Goal: Task Accomplishment & Management: Manage account settings

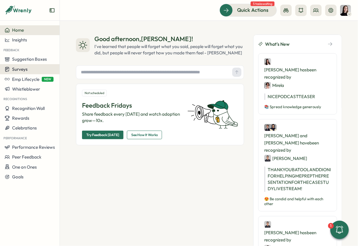
click at [13, 72] on span "Surveys" at bounding box center [20, 68] width 16 height 5
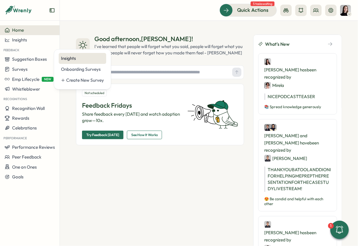
click at [68, 62] on div "Insights" at bounding box center [82, 58] width 47 height 11
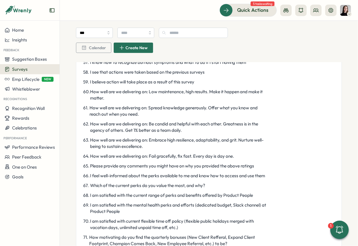
scroll to position [946, 0]
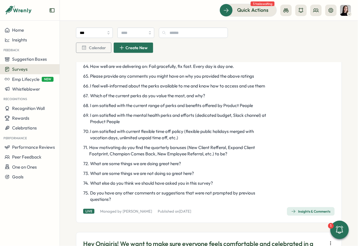
click at [291, 214] on icon "button" at bounding box center [293, 211] width 5 height 5
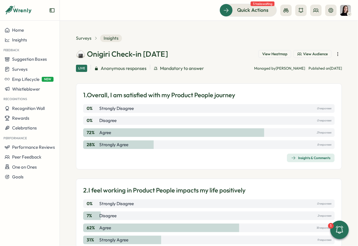
scroll to position [1, 0]
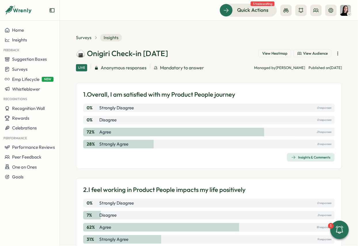
click at [336, 54] on icon "button" at bounding box center [338, 54] width 6 height 6
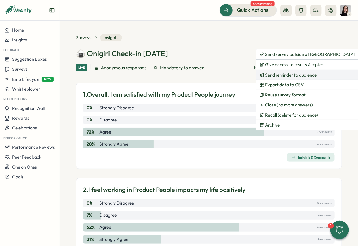
click at [302, 75] on span "Send reminder to audience" at bounding box center [290, 74] width 51 height 5
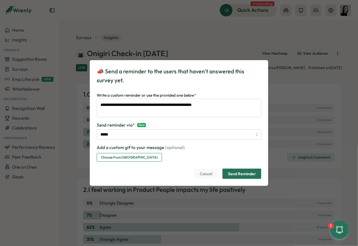
click at [249, 176] on span "Send Reminder" at bounding box center [242, 174] width 28 height 10
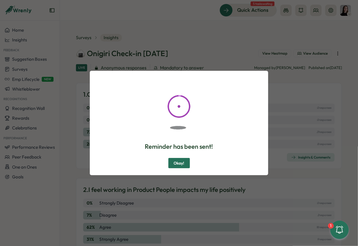
click at [186, 164] on button "Okay!" at bounding box center [179, 163] width 22 height 10
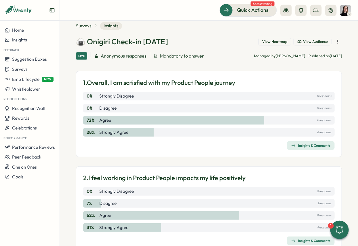
scroll to position [6, 0]
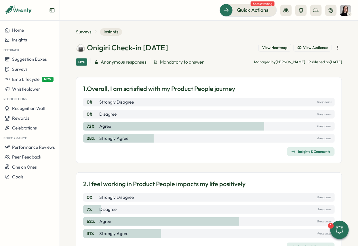
click at [334, 47] on button "button" at bounding box center [338, 48] width 8 height 8
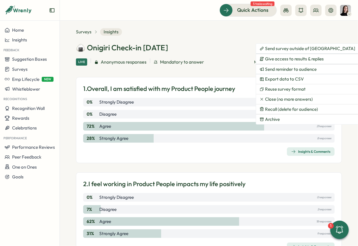
click at [339, 60] on span "[DATE]" at bounding box center [335, 62] width 12 height 5
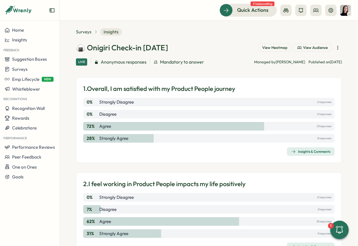
click at [269, 50] on span "View Heatmap" at bounding box center [274, 47] width 25 height 5
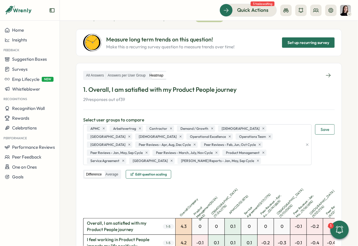
scroll to position [39, 0]
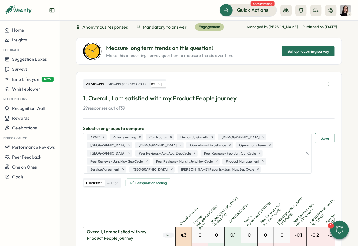
click at [99, 81] on label "All Answers" at bounding box center [94, 84] width 21 height 7
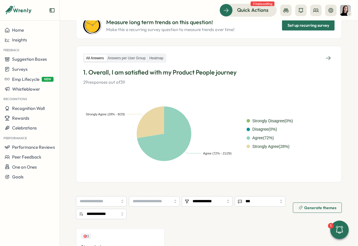
scroll to position [61, 0]
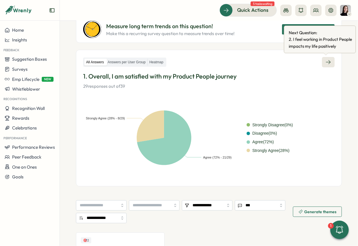
click at [328, 61] on icon at bounding box center [328, 62] width 6 height 6
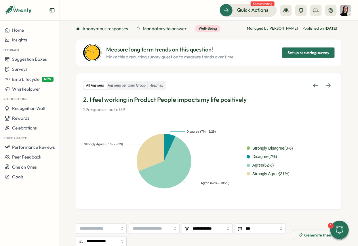
scroll to position [41, 0]
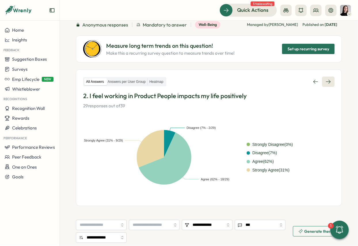
click at [329, 81] on link at bounding box center [328, 81] width 13 height 10
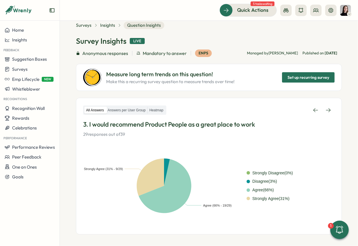
scroll to position [9, 0]
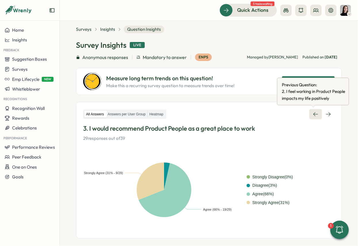
click at [314, 114] on icon at bounding box center [315, 114] width 5 height 4
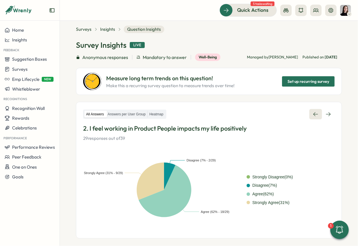
click at [314, 114] on icon at bounding box center [315, 114] width 5 height 4
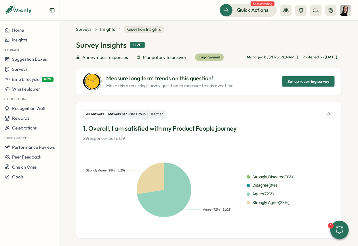
click at [120, 113] on label "Answers per User Group" at bounding box center [126, 114] width 41 height 7
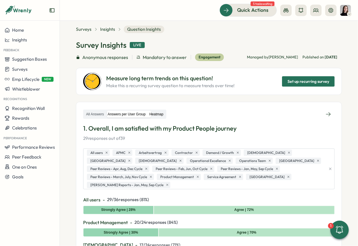
click at [159, 113] on label "Heatmap" at bounding box center [156, 114] width 18 height 7
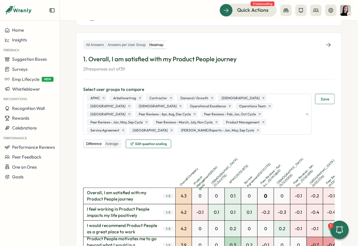
scroll to position [74, 0]
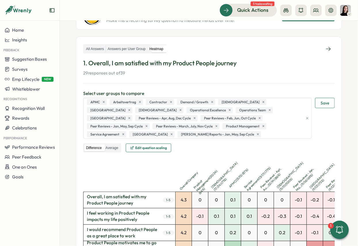
click at [159, 146] on span "Edit question scaling" at bounding box center [151, 147] width 32 height 3
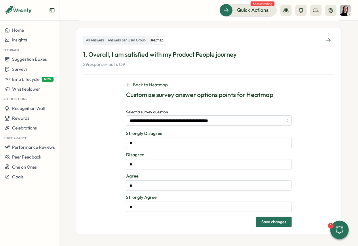
scroll to position [0, 0]
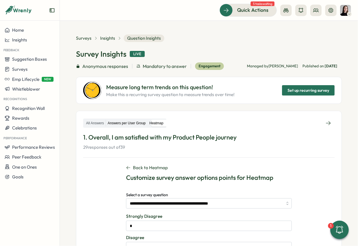
click at [132, 124] on label "Answers per User Group" at bounding box center [126, 123] width 41 height 7
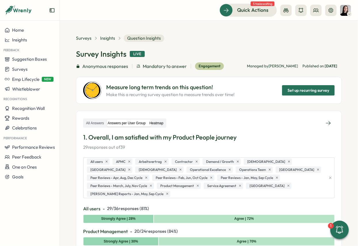
click at [165, 122] on label "Heatmap" at bounding box center [156, 123] width 18 height 7
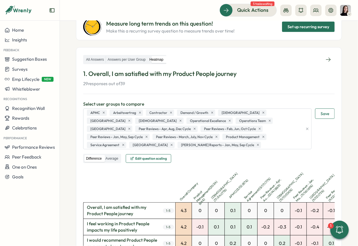
scroll to position [110, 0]
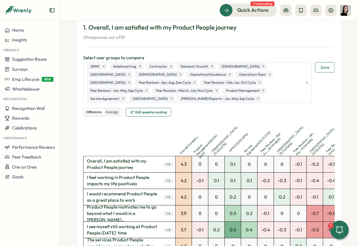
click at [305, 81] on icon "button" at bounding box center [307, 83] width 4 height 4
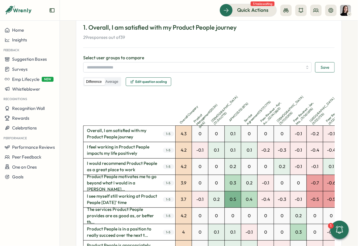
click at [329, 66] on button "Save" at bounding box center [325, 67] width 20 height 10
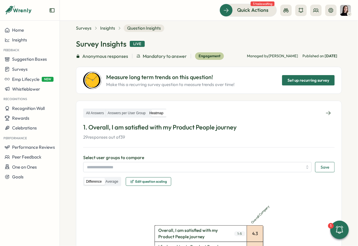
scroll to position [0, 0]
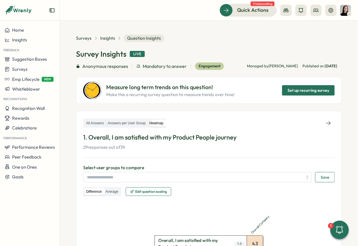
click at [135, 53] on div "Live" at bounding box center [137, 54] width 15 height 6
click at [100, 53] on h1 "Survey Insights" at bounding box center [101, 54] width 50 height 10
click at [85, 34] on section "Surveys Insights Question Insights Survey Insights Live Anonymous responses Man…" at bounding box center [209, 133] width 298 height 225
click at [84, 36] on span "Surveys" at bounding box center [84, 38] width 16 height 6
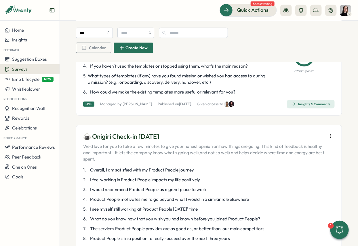
scroll to position [137, 0]
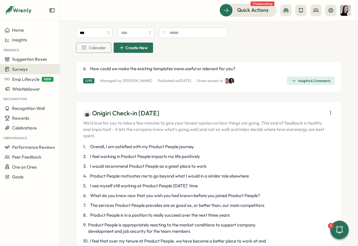
click at [330, 112] on icon "button" at bounding box center [330, 113] width 6 height 6
click at [152, 112] on p "🍙 Onigiri Check-in [DATE]" at bounding box center [203, 113] width 241 height 9
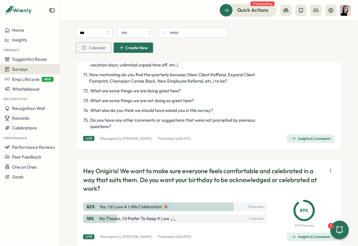
scroll to position [1024, 0]
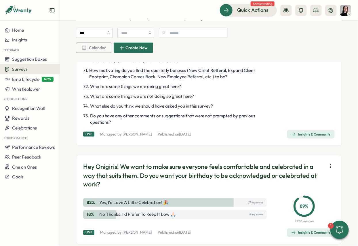
click at [182, 136] on span "[DATE]" at bounding box center [185, 134] width 12 height 5
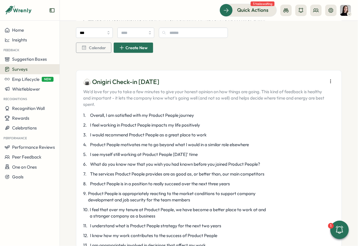
scroll to position [167, 0]
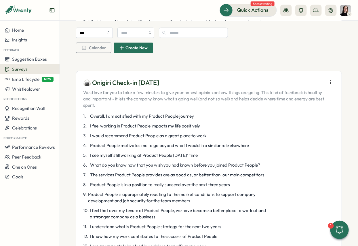
click at [87, 45] on span "Calendar" at bounding box center [93, 48] width 24 height 10
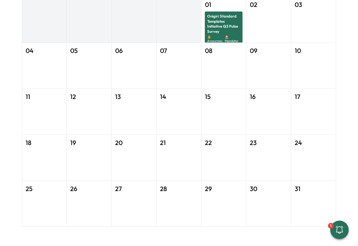
scroll to position [0, 0]
